Goal: Information Seeking & Learning: Find contact information

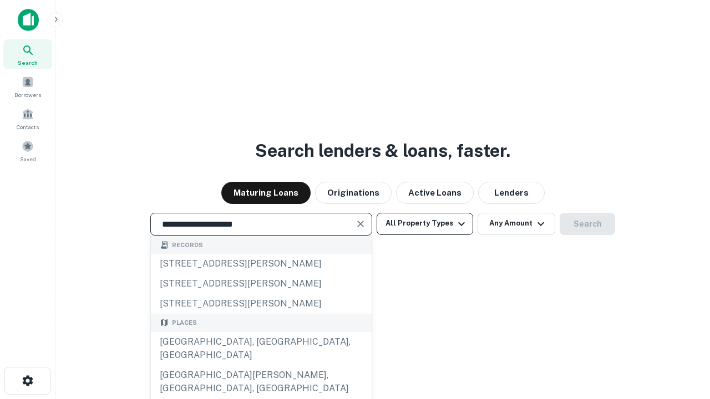
type input "**********"
click at [425, 223] on button "All Property Types" at bounding box center [424, 224] width 96 height 22
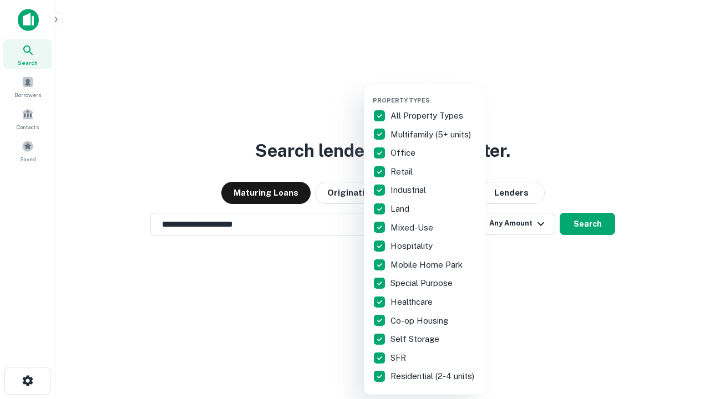
click at [434, 93] on button "button" at bounding box center [434, 93] width 122 height 1
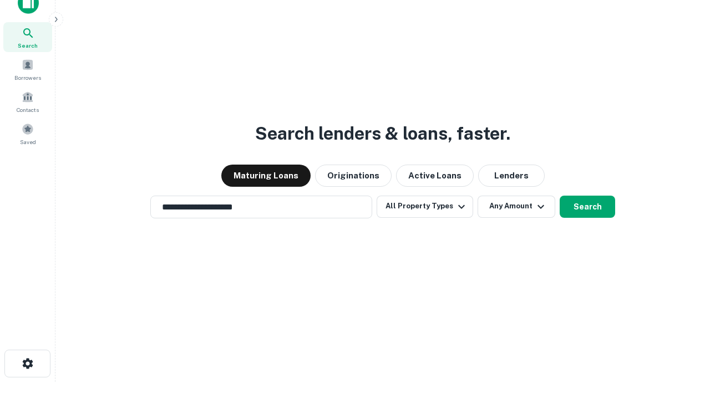
scroll to position [7, 134]
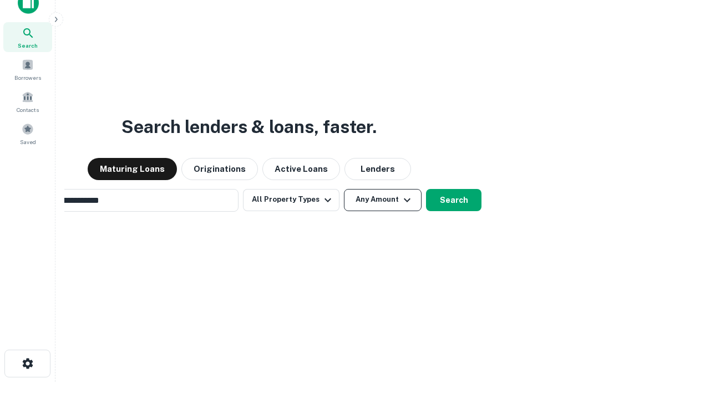
click at [344, 189] on button "Any Amount" at bounding box center [383, 200] width 78 height 22
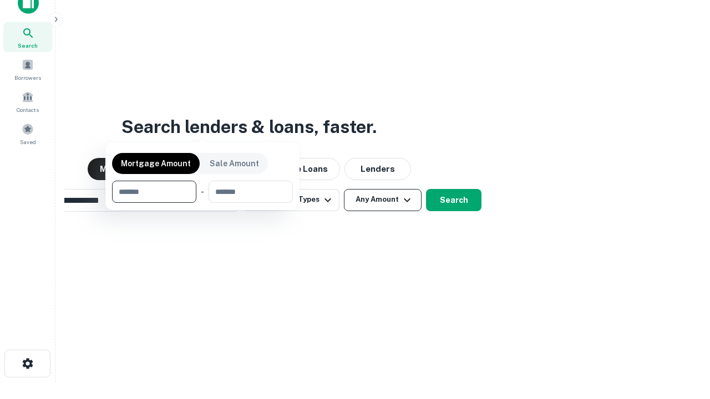
scroll to position [80, 314]
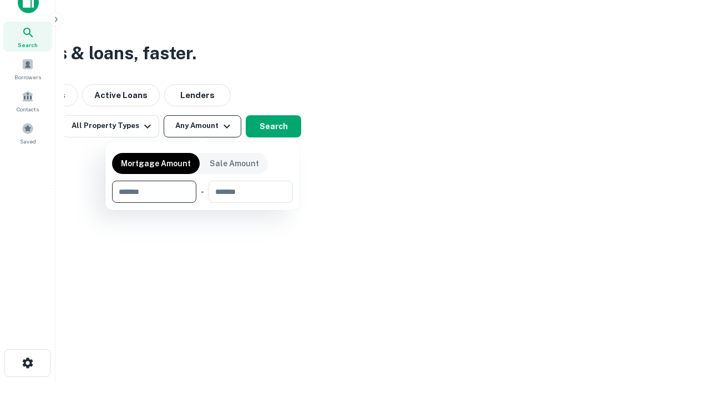
type input "*******"
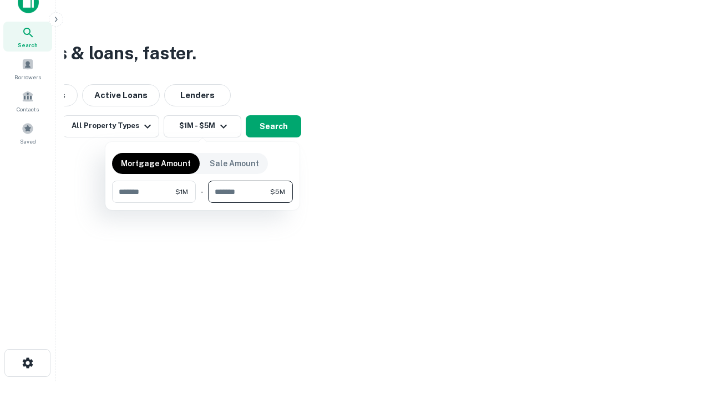
type input "*******"
click at [202, 203] on button "button" at bounding box center [202, 203] width 181 height 1
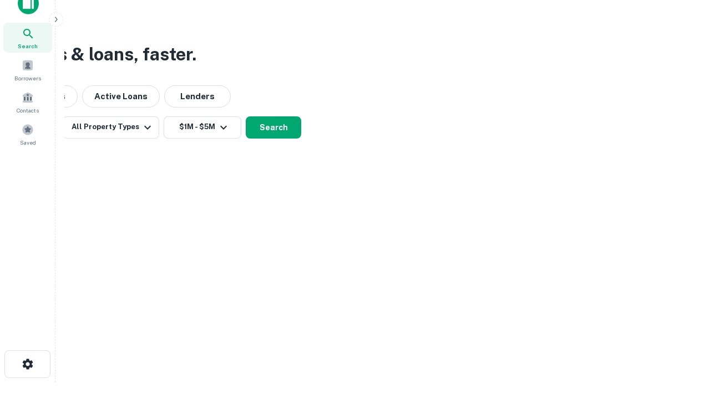
scroll to position [7, 205]
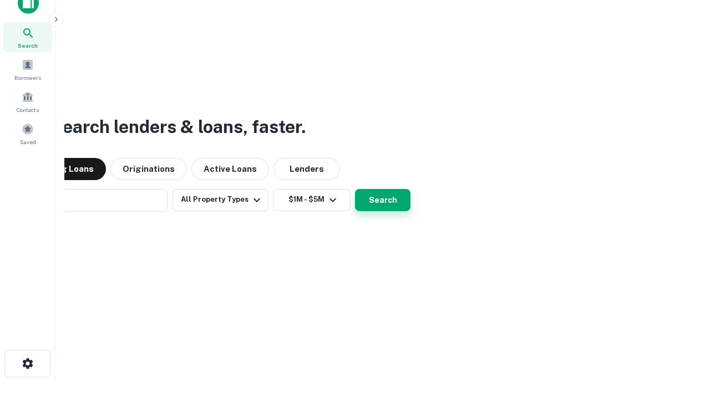
click at [355, 189] on button "Search" at bounding box center [382, 200] width 55 height 22
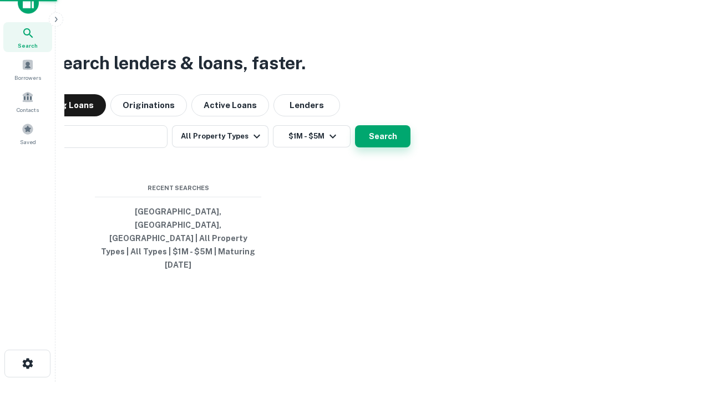
scroll to position [29, 314]
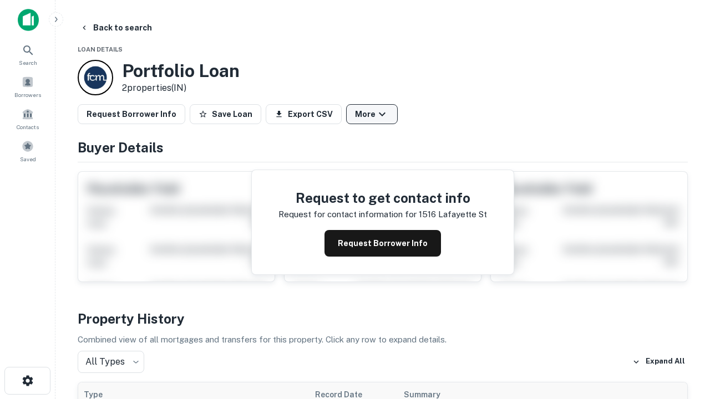
click at [372, 114] on button "More" at bounding box center [372, 114] width 52 height 20
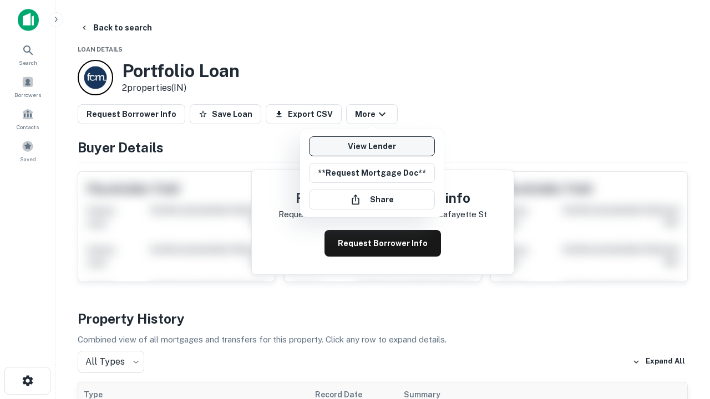
click at [372, 146] on link "View Lender" at bounding box center [372, 146] width 126 height 20
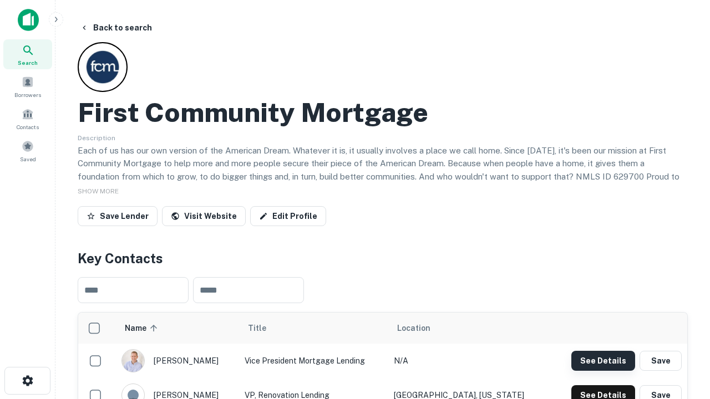
click at [603, 360] on button "See Details" at bounding box center [603, 361] width 64 height 20
click at [27, 381] on icon "button" at bounding box center [27, 380] width 13 height 13
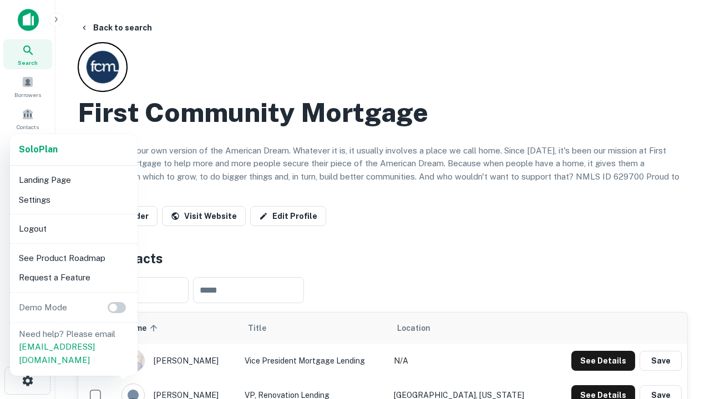
click at [73, 228] on li "Logout" at bounding box center [73, 229] width 119 height 20
